Goal: Information Seeking & Learning: Understand process/instructions

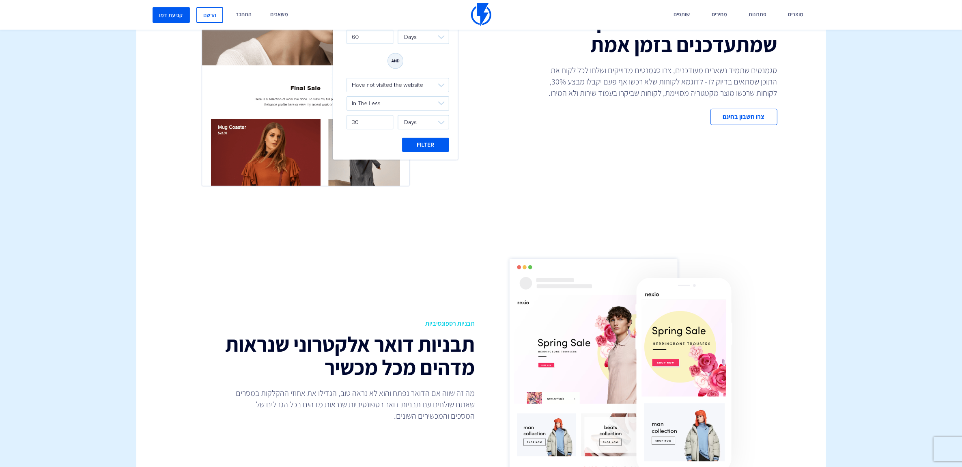
scroll to position [507, 0]
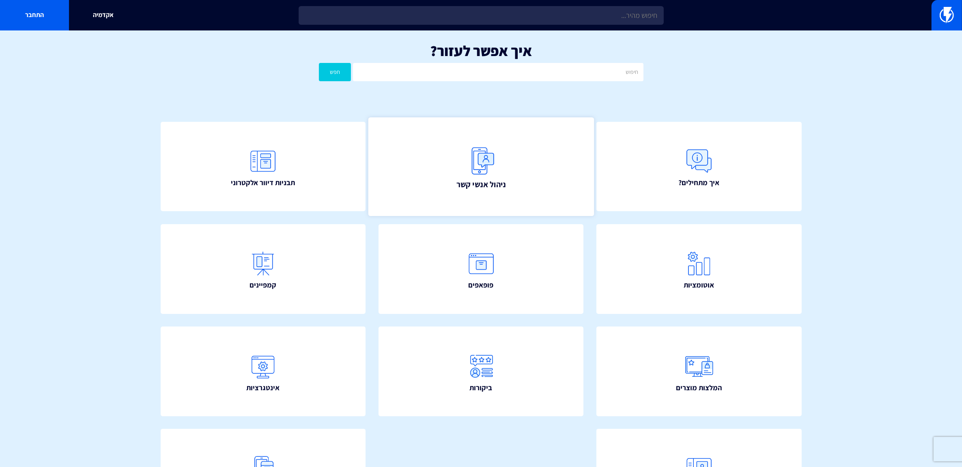
click at [535, 181] on link "ניהול אנשי קשר" at bounding box center [481, 166] width 226 height 99
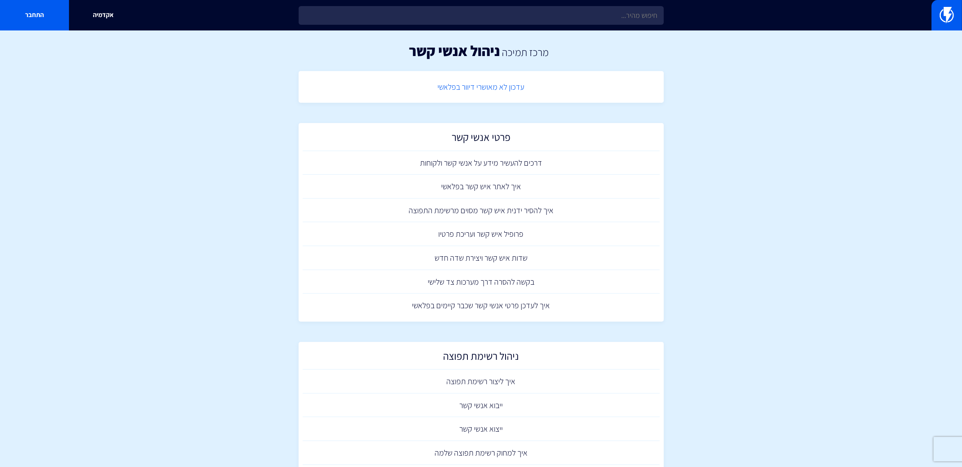
click at [485, 87] on link "עדכון לא מאושרי דיוור בפלאשי" at bounding box center [481, 87] width 357 height 24
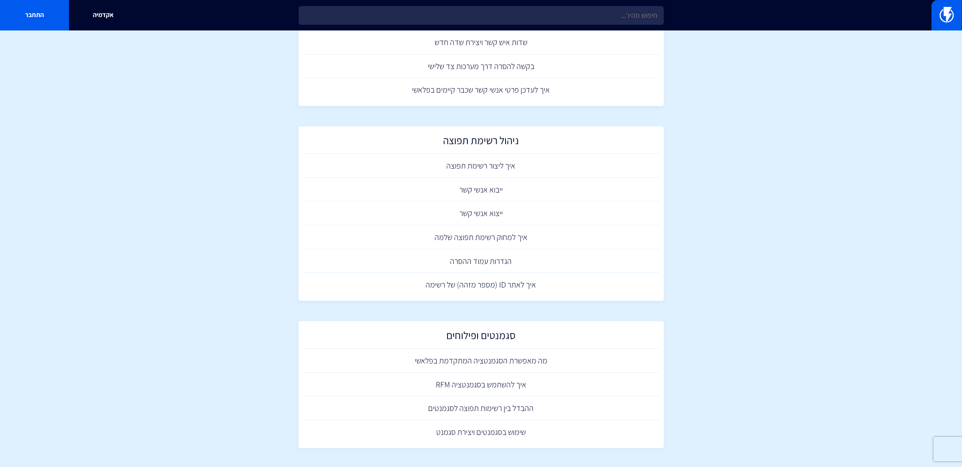
scroll to position [216, 0]
click at [520, 358] on link "מה מאפשרת הסגמנטציה המתקדמת בפלאשי" at bounding box center [481, 360] width 357 height 24
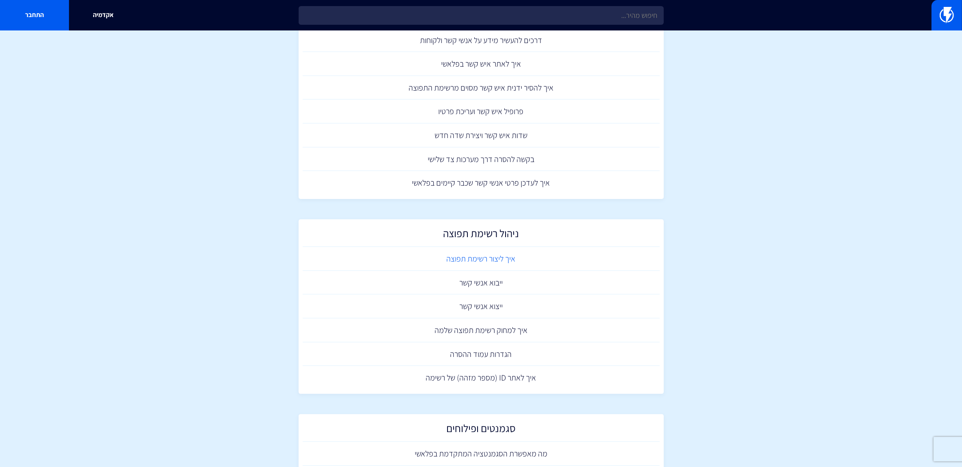
scroll to position [13, 0]
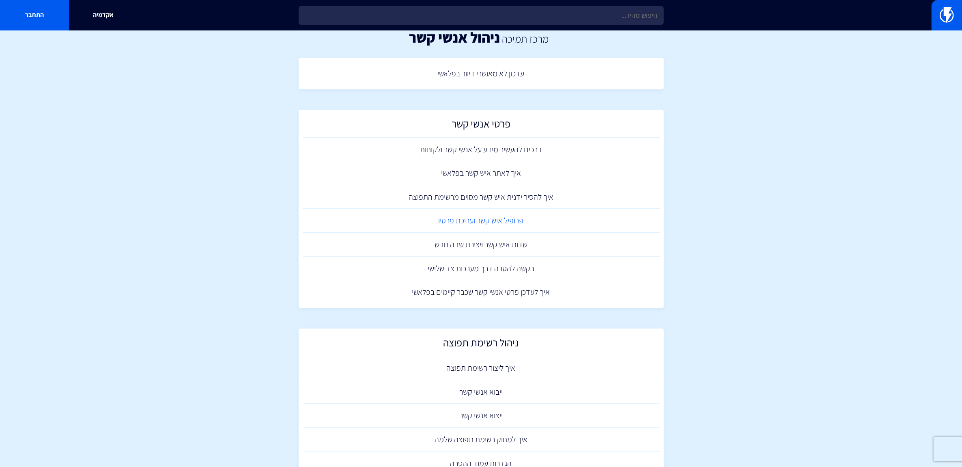
click at [495, 218] on link "פרופיל איש קשר ועריכת פרטיו" at bounding box center [481, 221] width 357 height 24
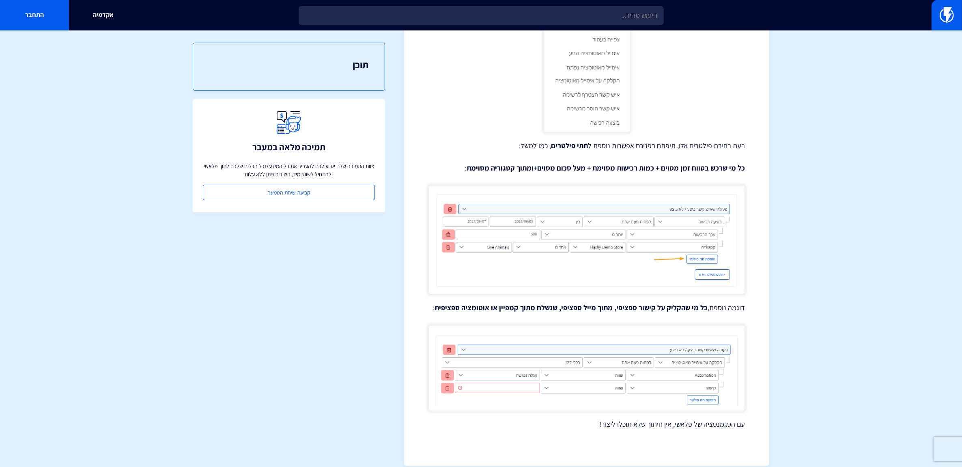
scroll to position [441, 0]
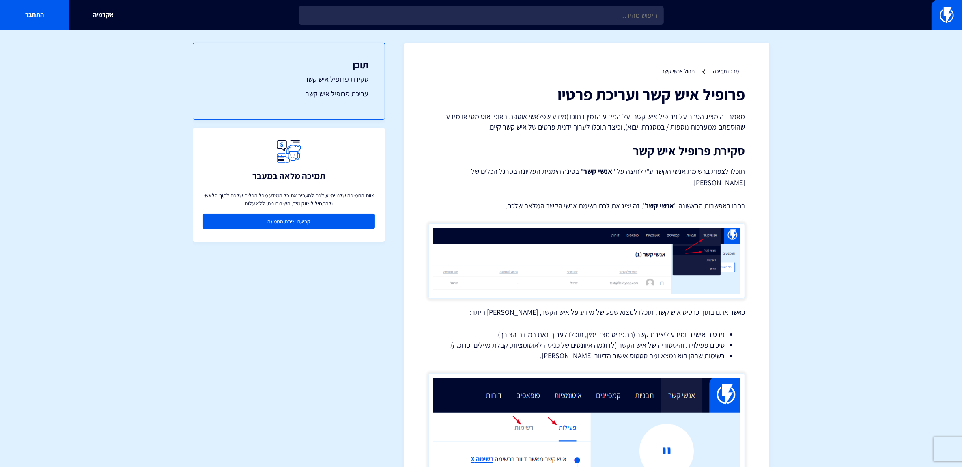
click at [263, 219] on link "קביעת שיחת הטמעה" at bounding box center [289, 220] width 172 height 15
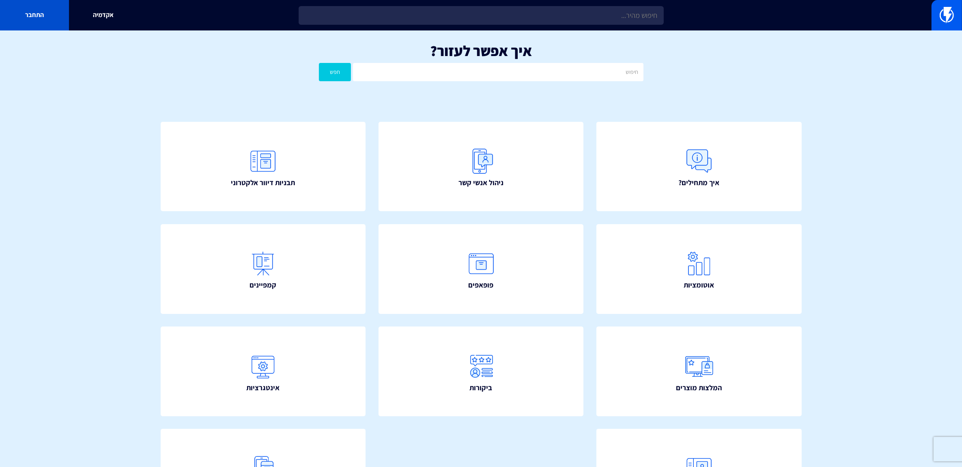
click at [61, 19] on link "התחבר" at bounding box center [34, 15] width 69 height 30
